Goal: Navigation & Orientation: Understand site structure

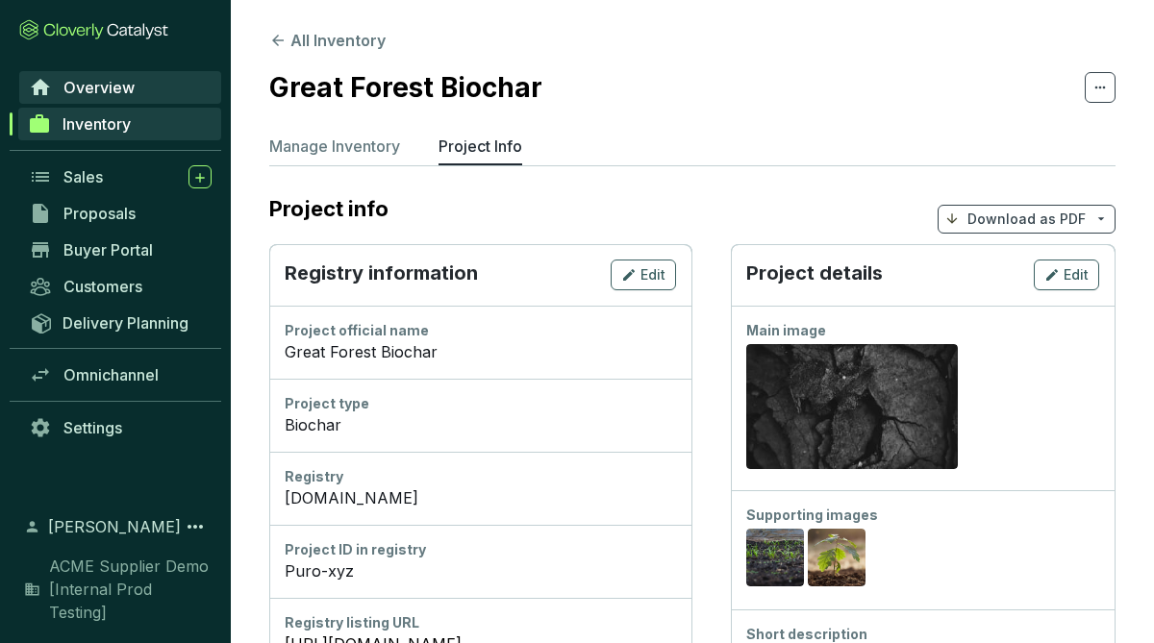
click at [148, 86] on link "Overview" at bounding box center [120, 87] width 202 height 33
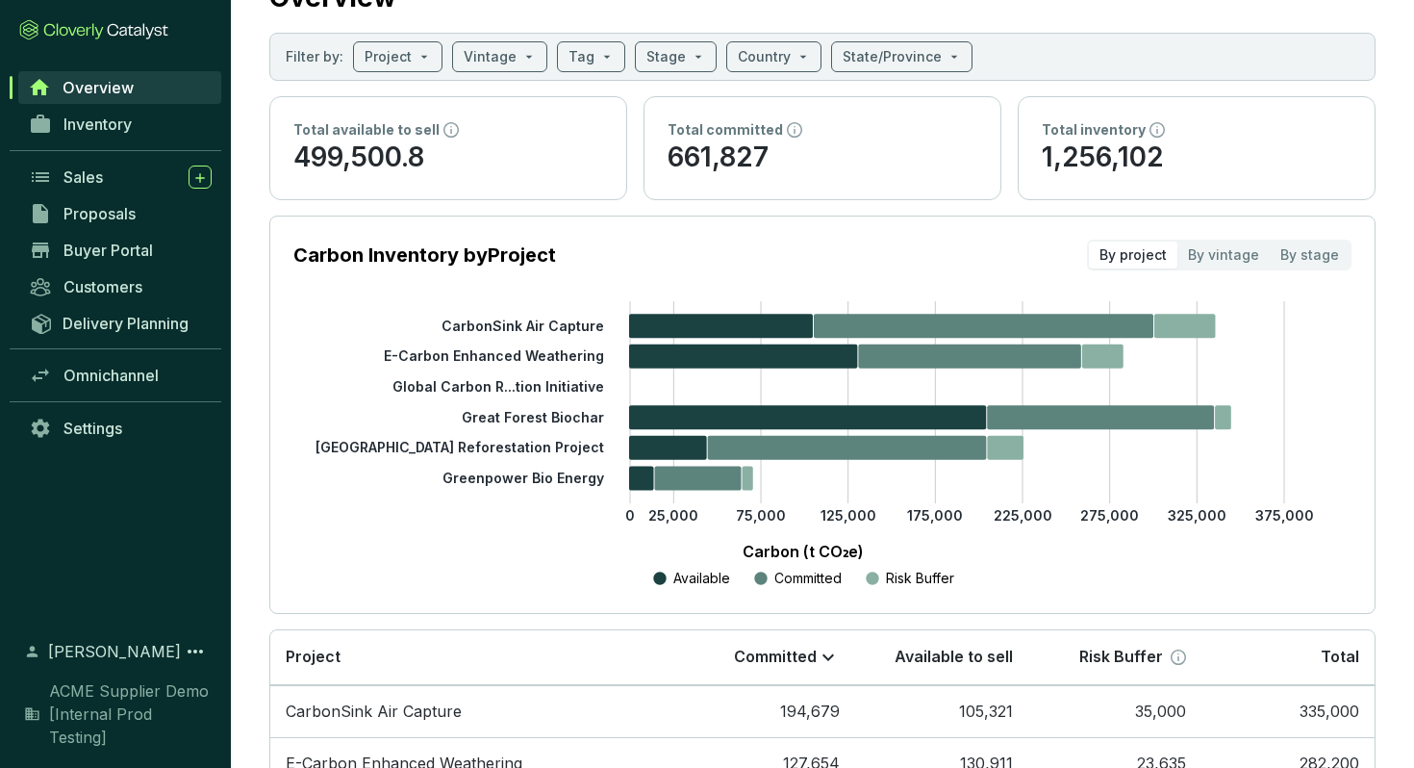
scroll to position [76, 0]
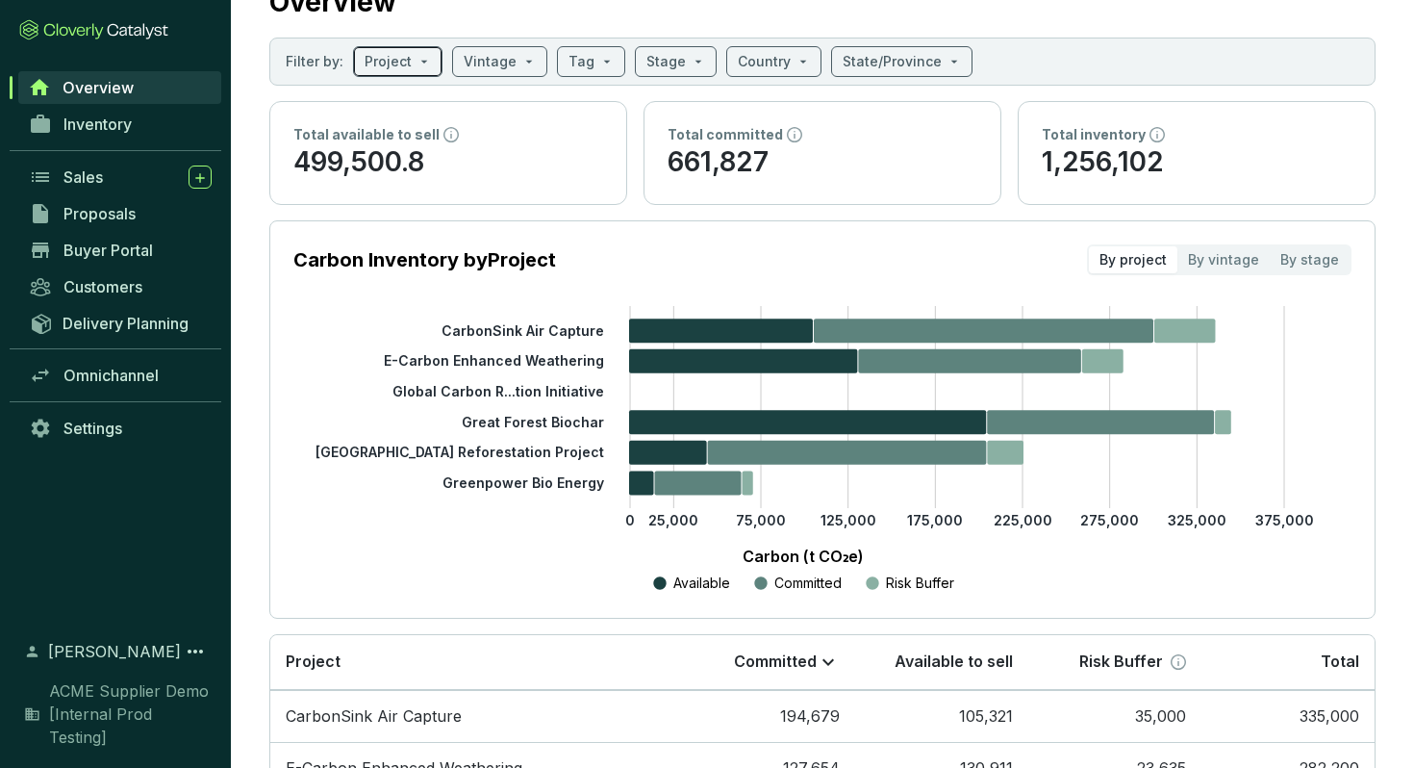
click at [429, 69] on div "Project" at bounding box center [397, 61] width 89 height 31
click at [431, 64] on div "Project" at bounding box center [397, 61] width 89 height 31
click at [488, 53] on input "search" at bounding box center [490, 61] width 53 height 29
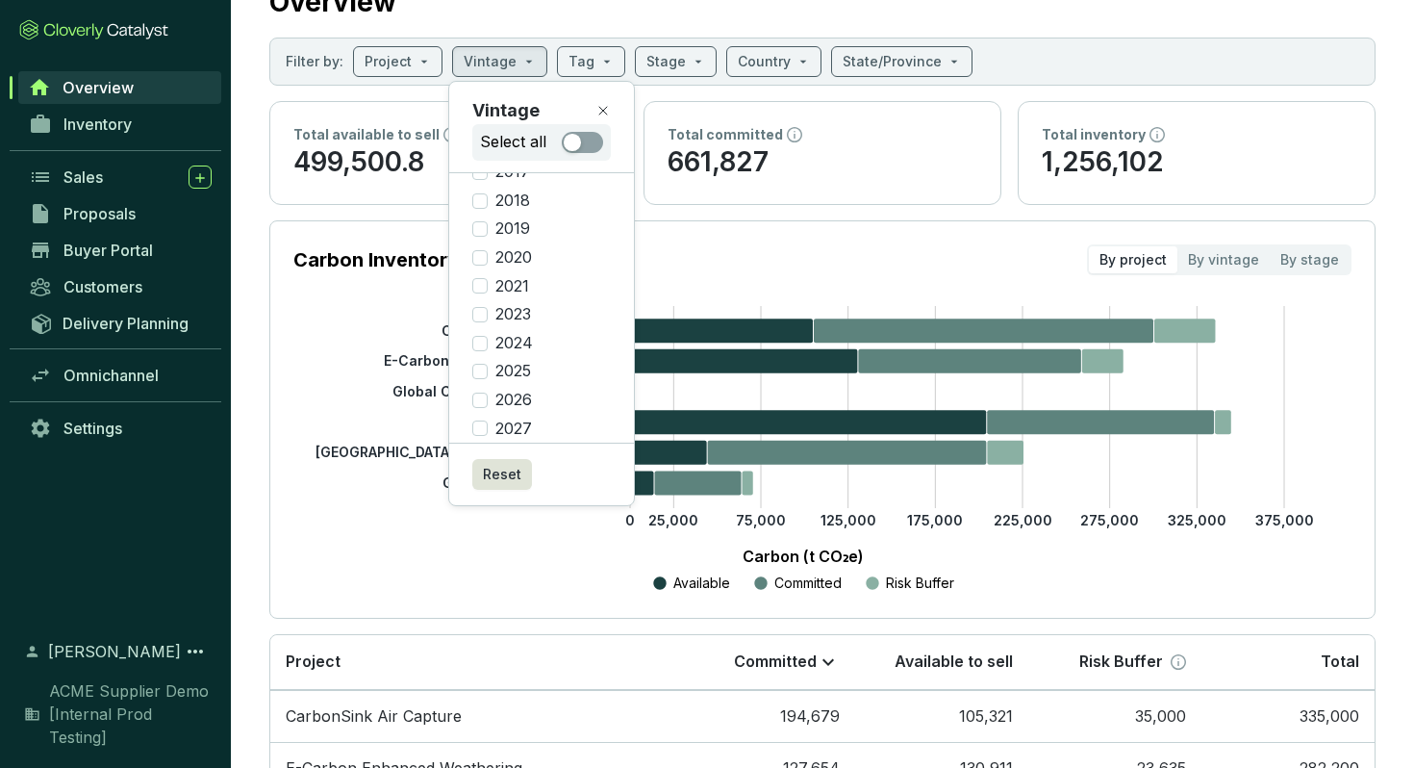
scroll to position [95, 0]
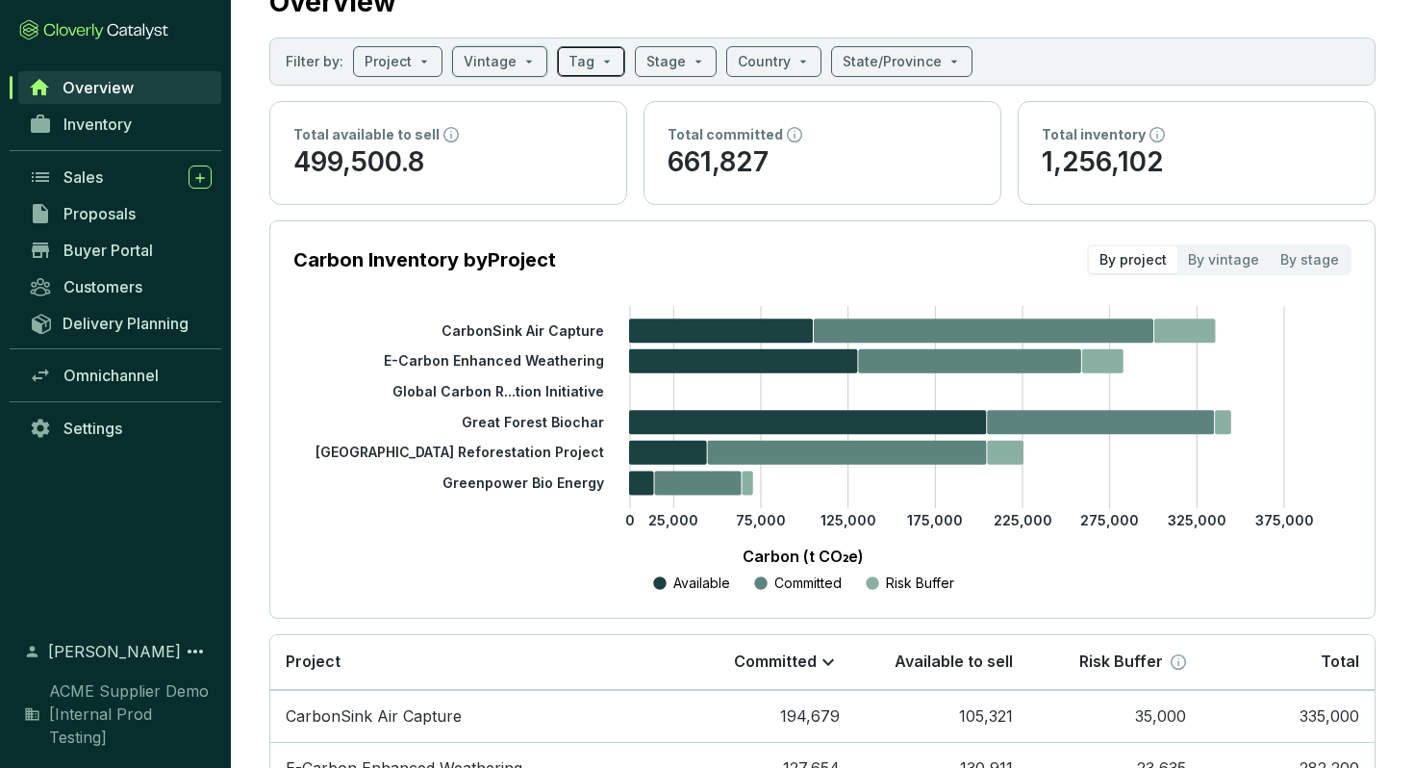
click at [588, 62] on span at bounding box center [590, 61] width 45 height 29
click at [677, 70] on span at bounding box center [675, 61] width 59 height 29
click at [797, 62] on div "Country" at bounding box center [773, 61] width 95 height 31
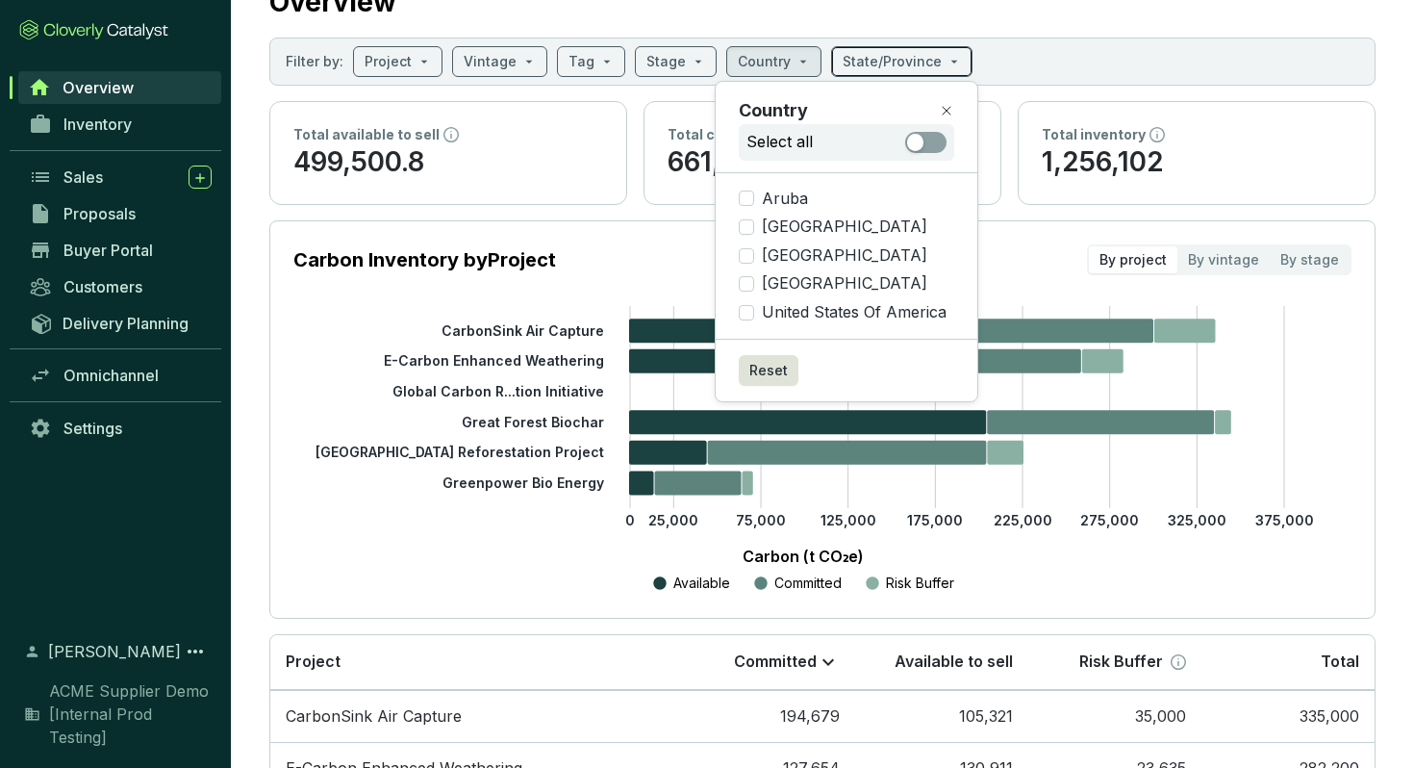
click at [869, 65] on input "search" at bounding box center [892, 61] width 99 height 29
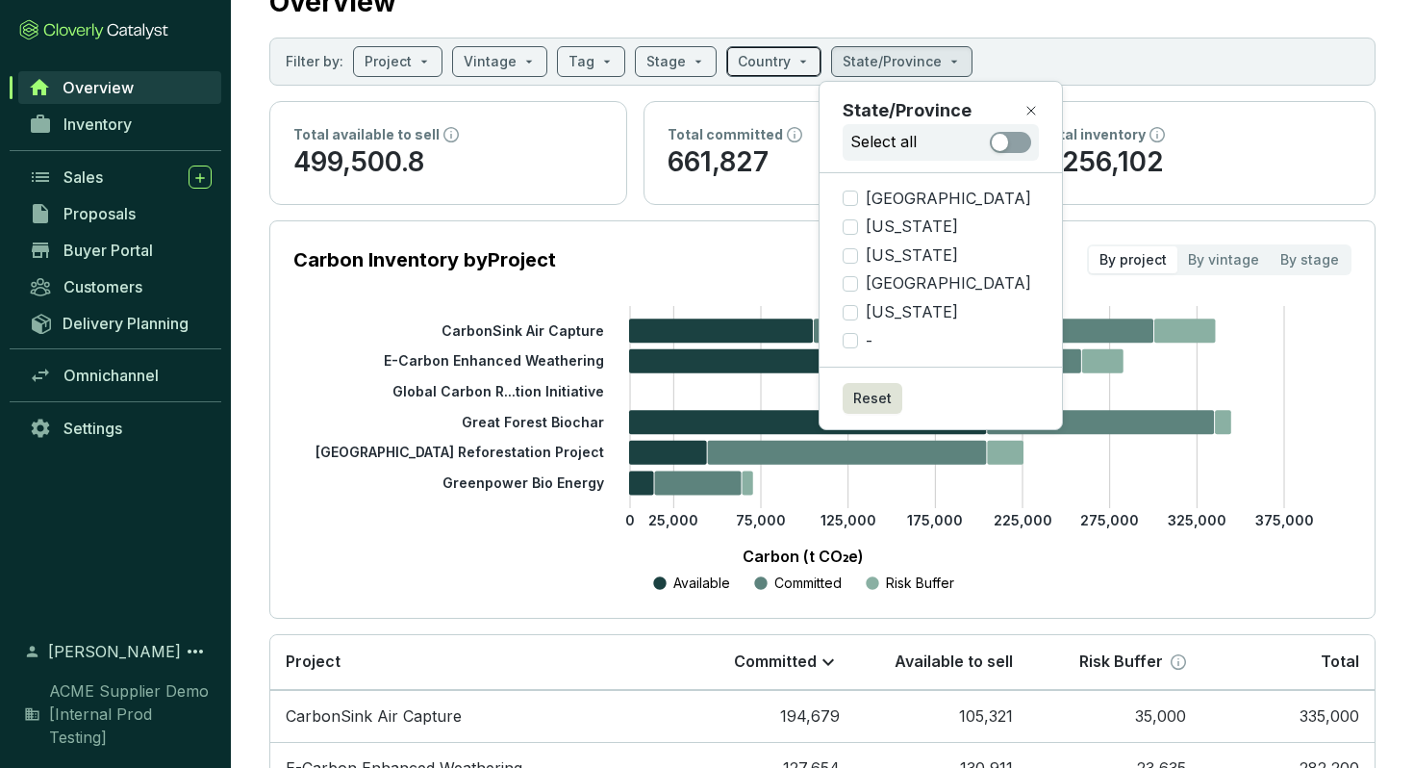
click at [803, 54] on div "Country" at bounding box center [773, 61] width 95 height 31
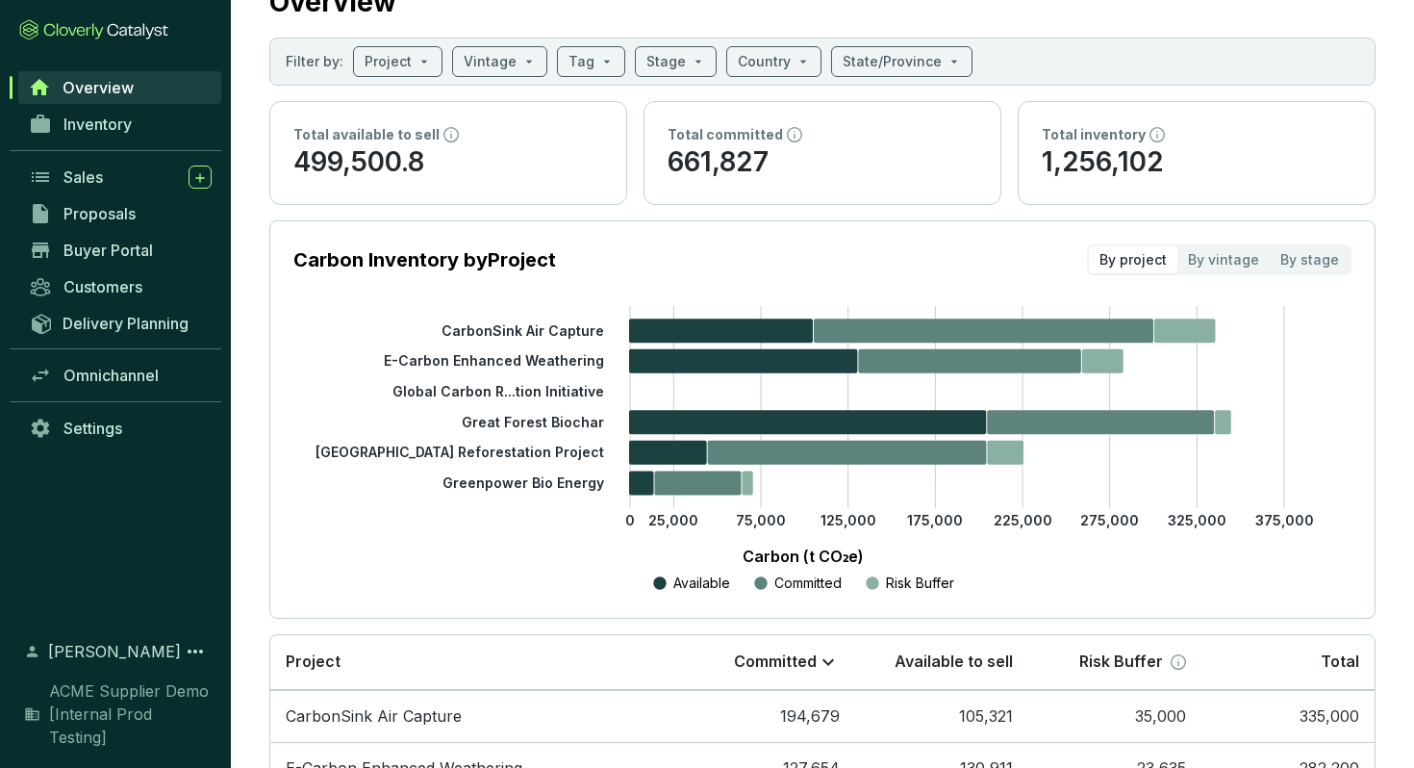
click at [295, 390] on icon "0 25,000 75,000 125,000 175,000 225,000 275,000 325,000 375,000 CarbonSink Air …" at bounding box center [803, 450] width 1058 height 289
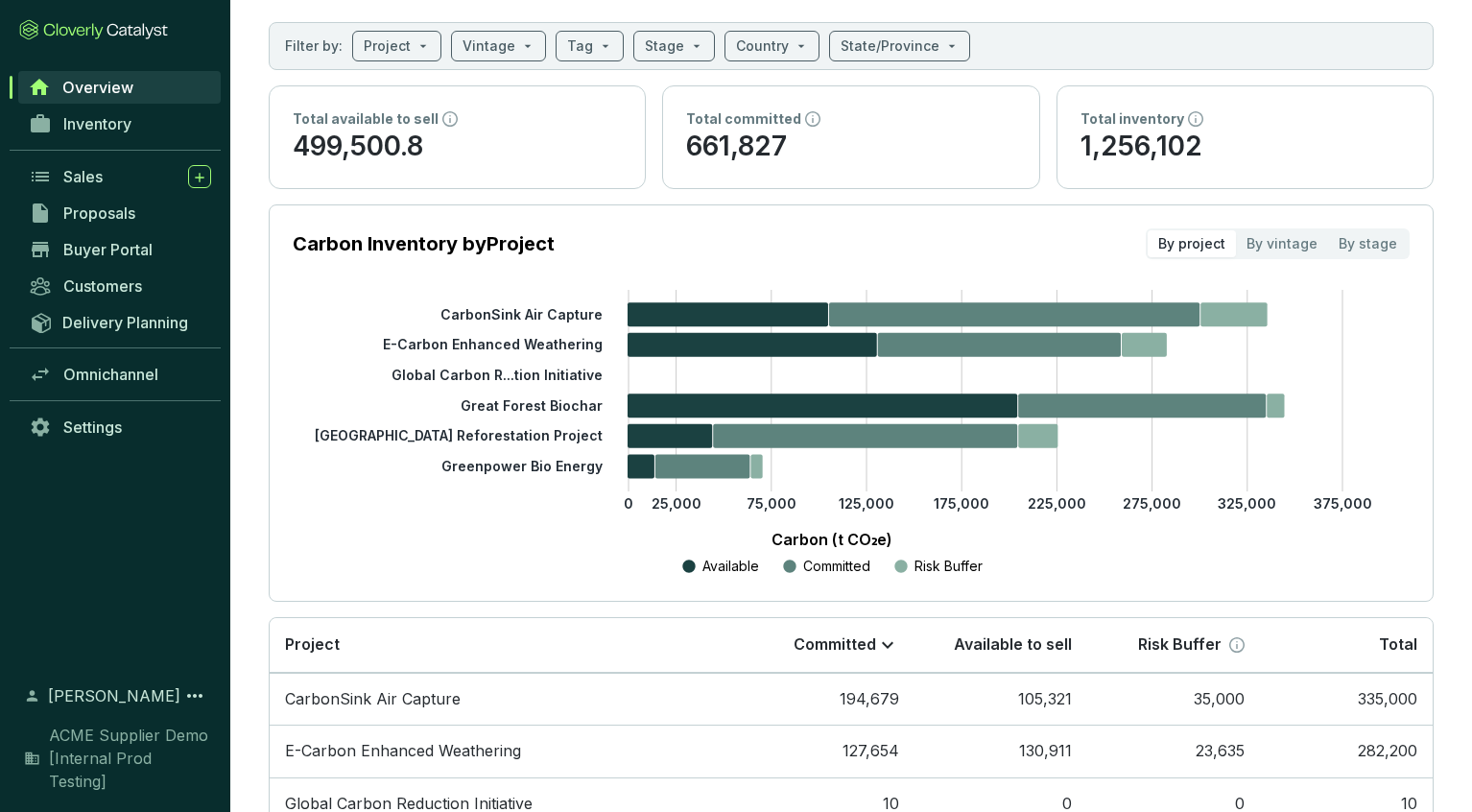
scroll to position [92, 0]
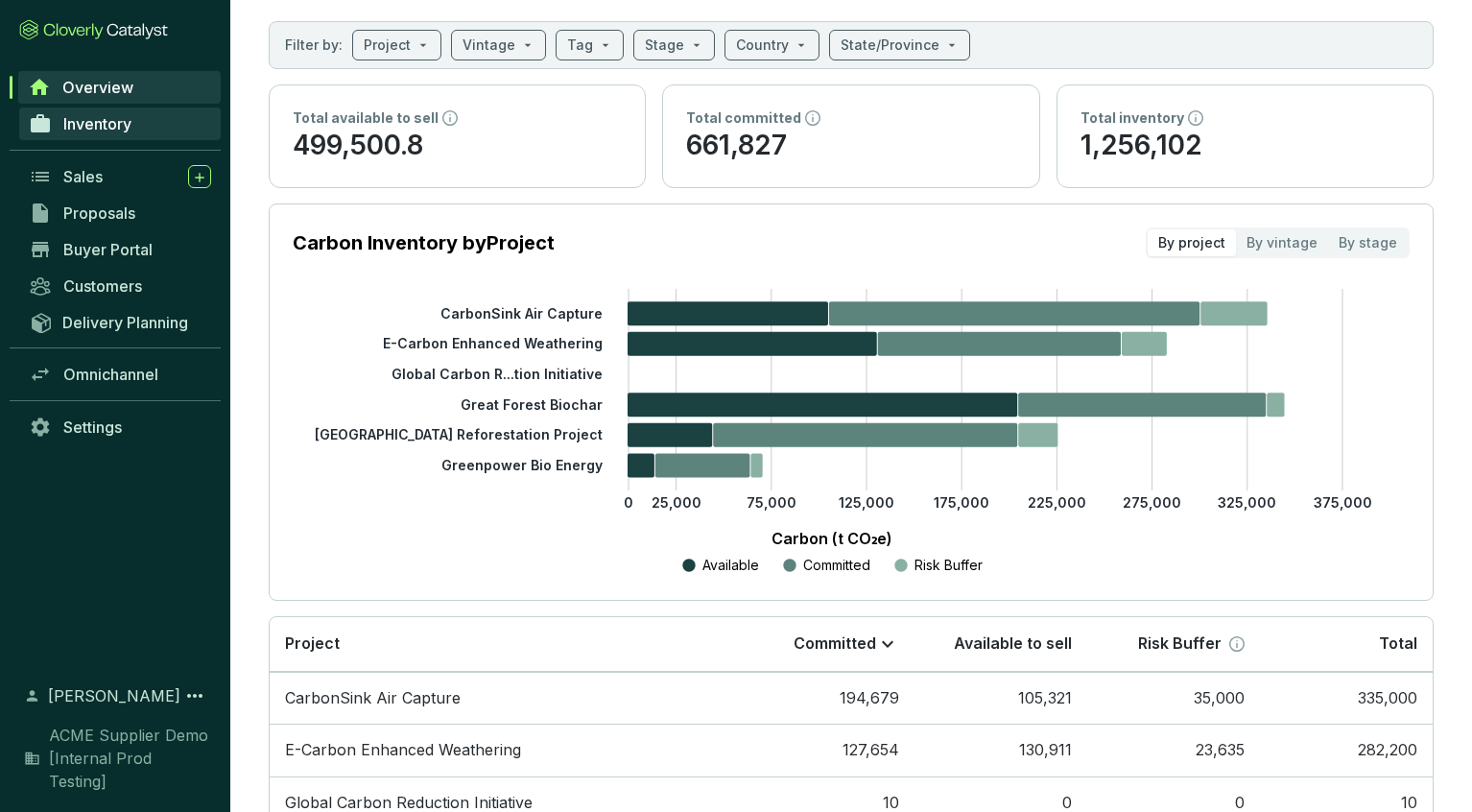
click at [137, 122] on link "Inventory" at bounding box center [120, 124] width 202 height 33
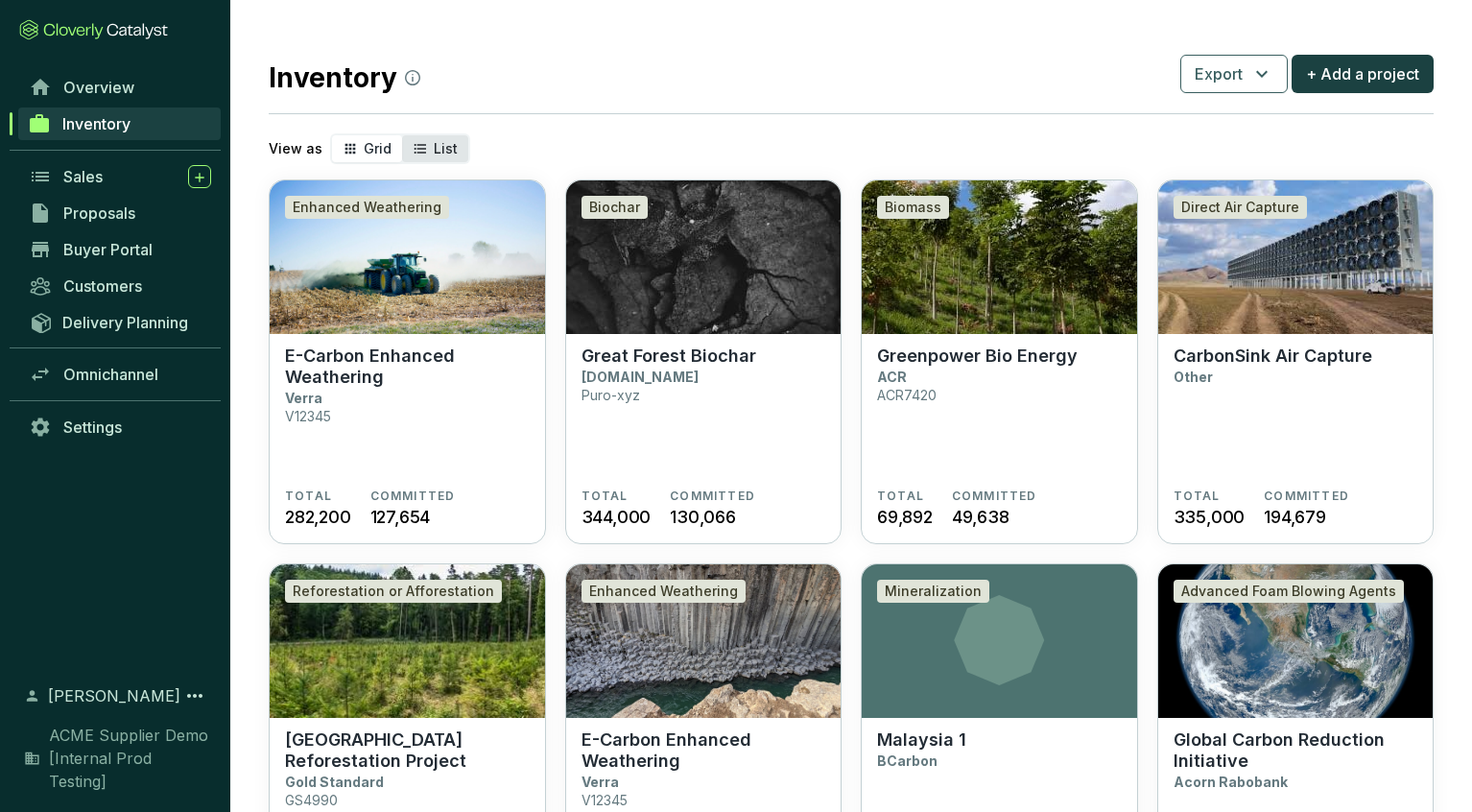
click at [440, 147] on span "List" at bounding box center [446, 148] width 24 height 16
click at [402, 136] on input "List" at bounding box center [402, 136] width 0 height 0
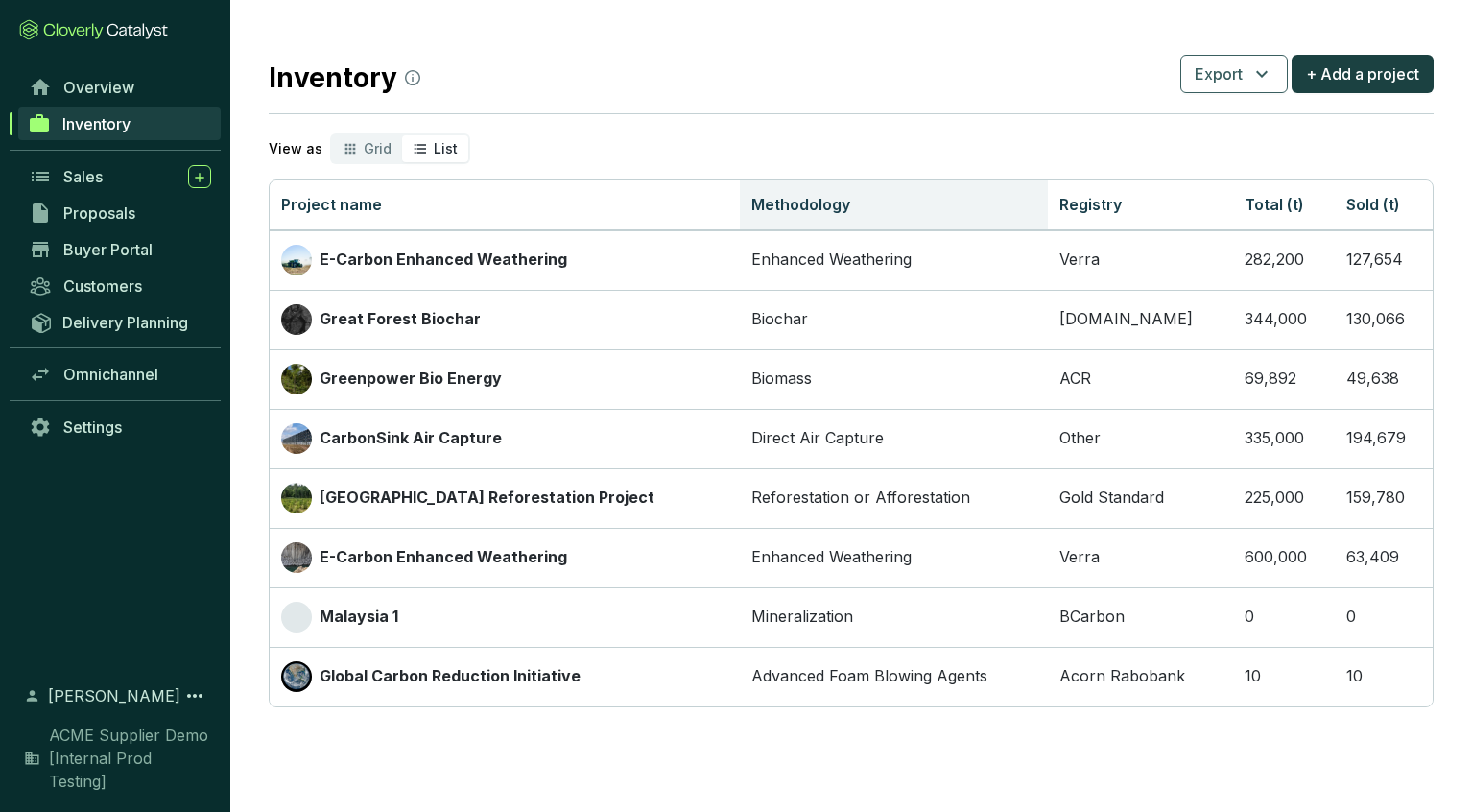
click at [776, 202] on th "Methodology" at bounding box center [894, 205] width 308 height 50
click at [831, 213] on th "Methodology" at bounding box center [894, 205] width 308 height 50
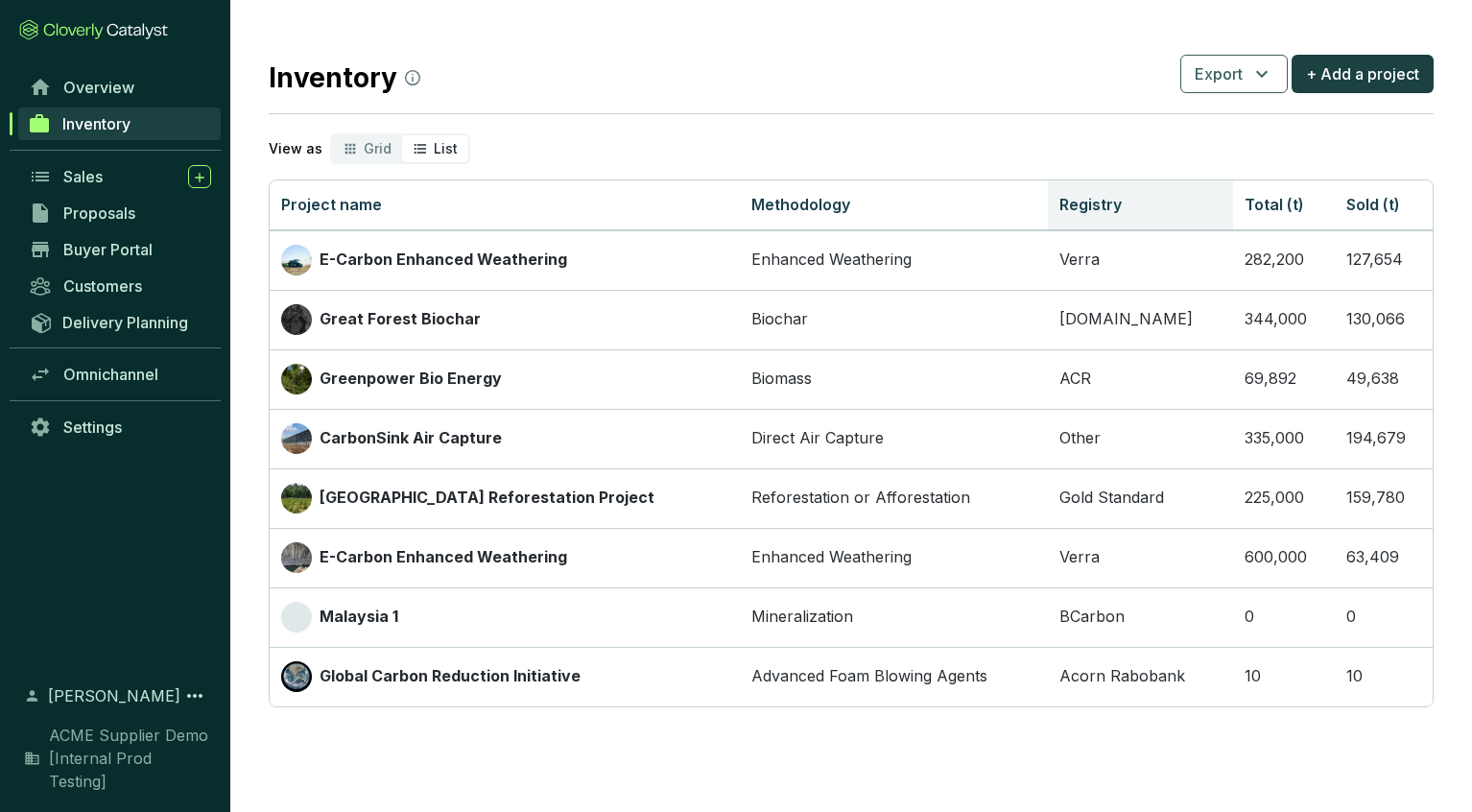
click at [1104, 206] on th "Registry" at bounding box center [1141, 205] width 186 height 50
click at [1100, 211] on th "Registry" at bounding box center [1141, 205] width 186 height 50
